Goal: Task Accomplishment & Management: Use online tool/utility

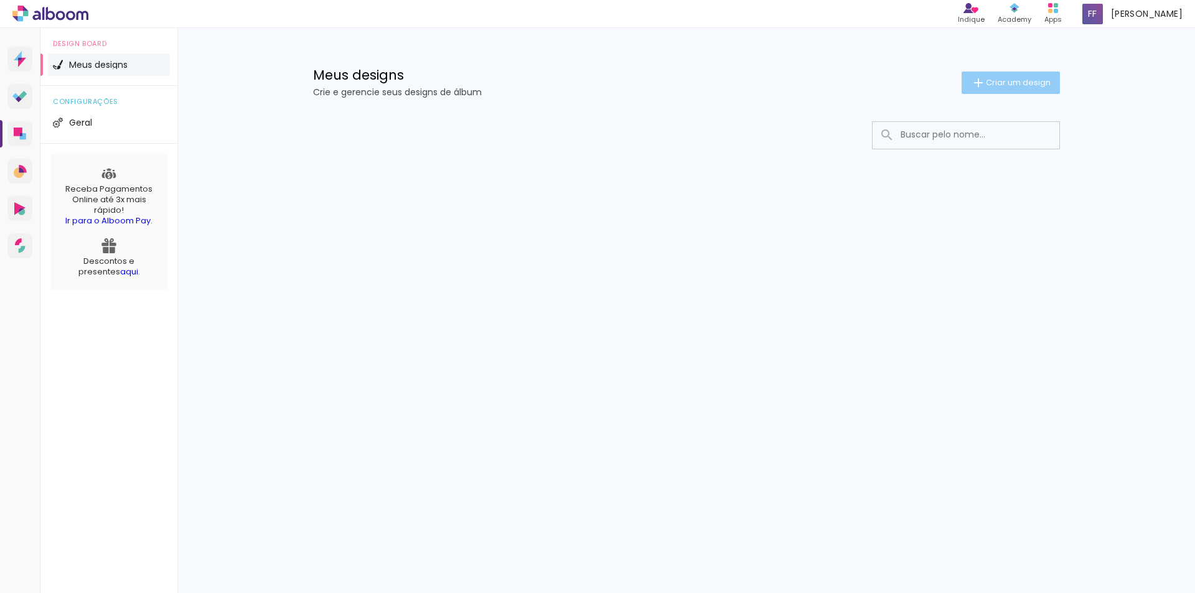
click at [996, 79] on span "Criar um design" at bounding box center [1018, 82] width 65 height 8
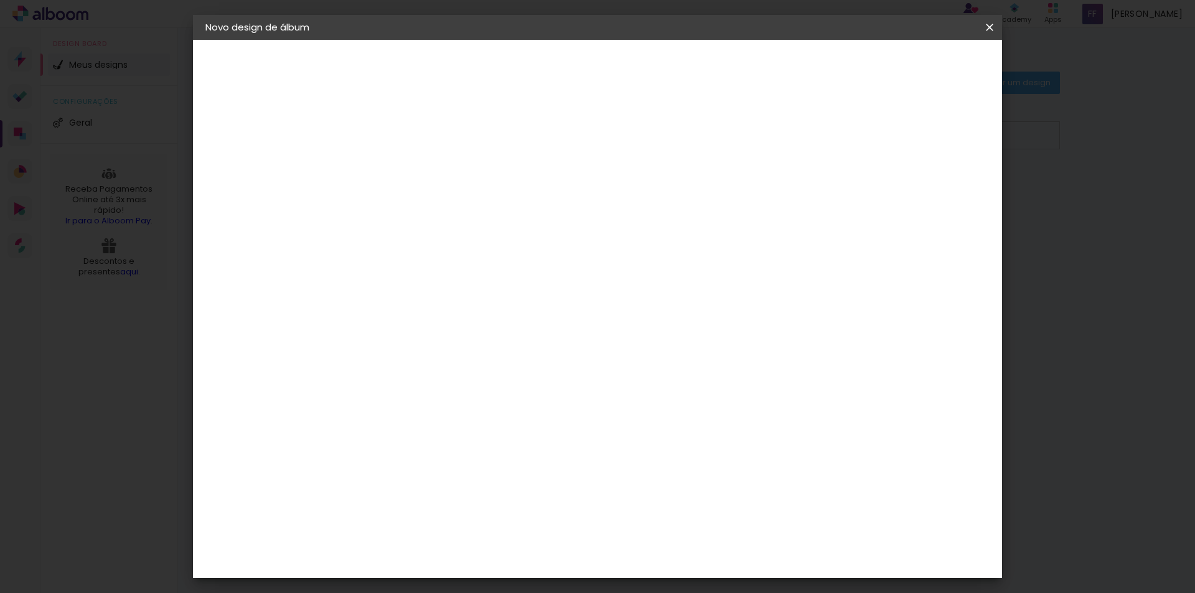
click at [262, 156] on iron-pages "Fornecedor Escolhendo fornecedor..." at bounding box center [273, 153] width 136 height 25
click at [409, 170] on input at bounding box center [409, 166] width 0 height 19
type input "ALbum Lorena"
type paper-input "ALbum Lorena"
click at [0, 0] on slot "Avançar" at bounding box center [0, 0] width 0 height 0
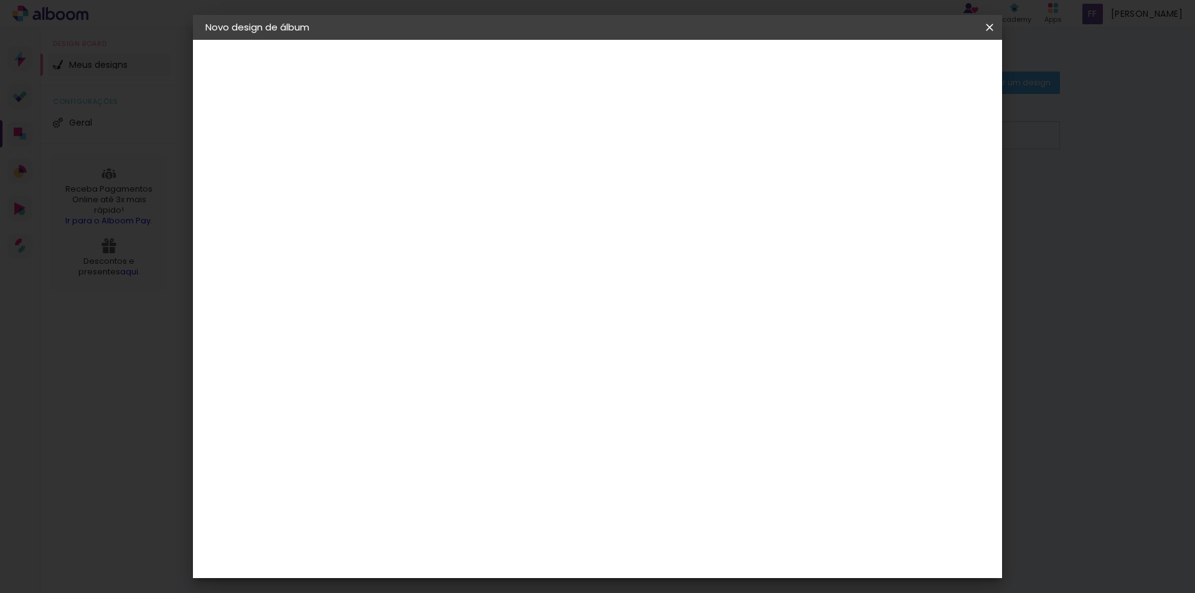
click at [426, 238] on input at bounding box center [441, 237] width 126 height 16
type input "lum"
type paper-input "lum"
click at [483, 286] on paper-item "Lumière Imagem" at bounding box center [428, 284] width 110 height 32
click at [0, 0] on slot "Tamanho Livre" at bounding box center [0, 0] width 0 height 0
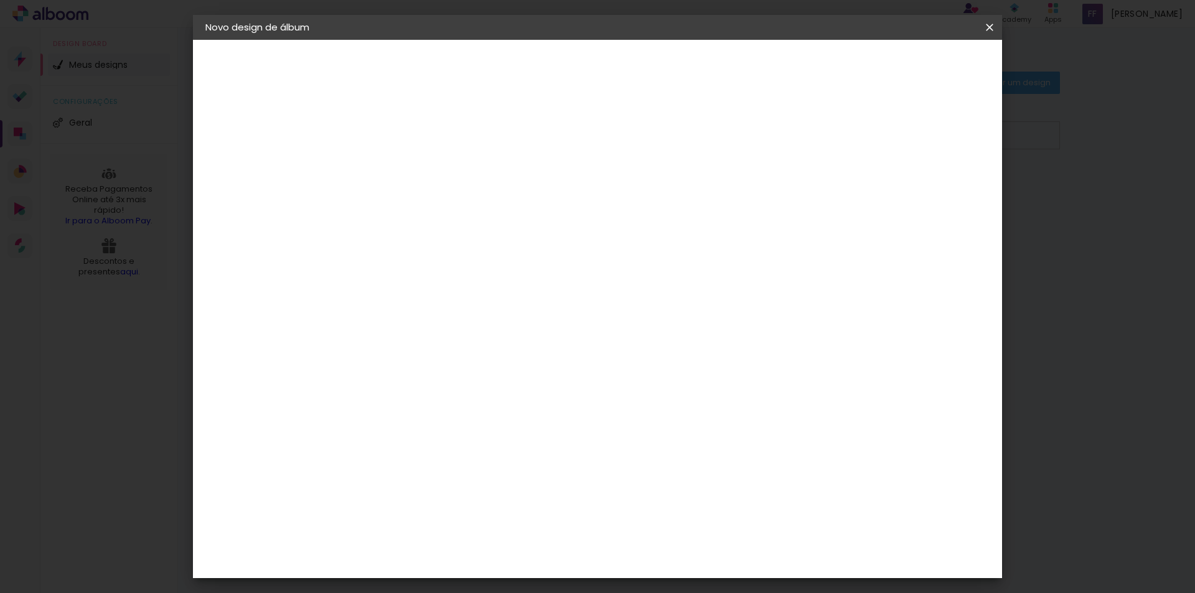
click at [0, 0] on slot "Tamanho Livre" at bounding box center [0, 0] width 0 height 0
click at [0, 0] on slot "Avançar" at bounding box center [0, 0] width 0 height 0
click at [991, 26] on iron-icon at bounding box center [989, 27] width 15 height 12
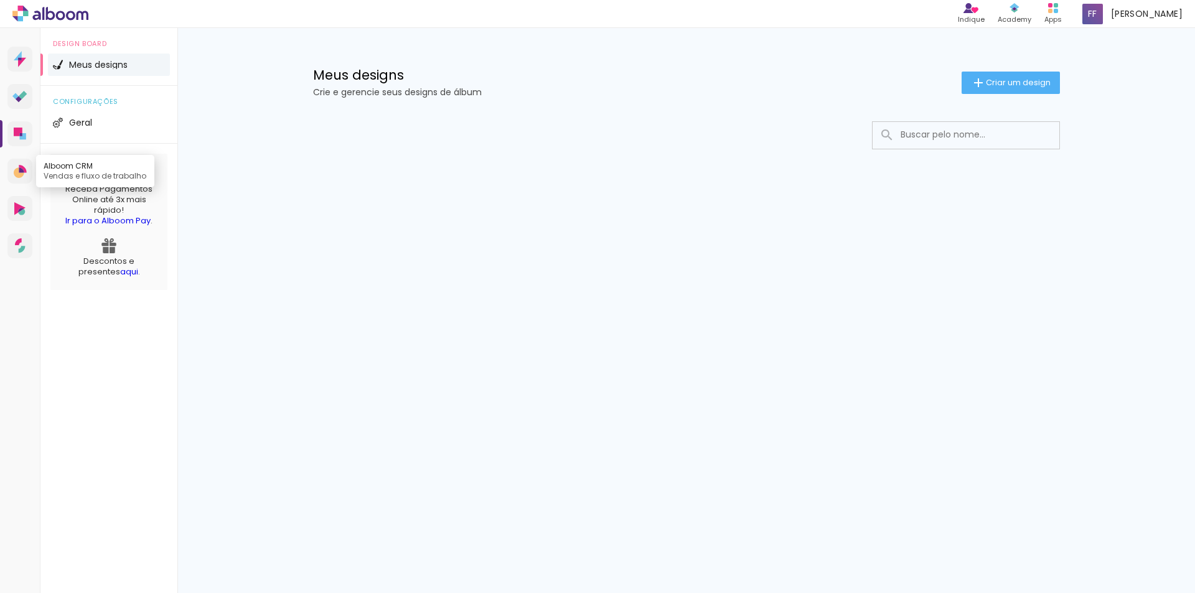
click at [22, 162] on link "Alboom CRM Vendas e fluxo de trabalho" at bounding box center [19, 171] width 25 height 25
click at [13, 250] on link "Alboom Pay Receba pagamentos online" at bounding box center [19, 245] width 25 height 25
